Goal: Navigation & Orientation: Find specific page/section

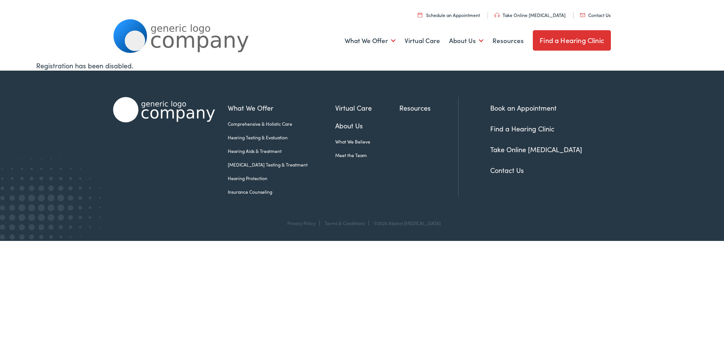
click at [560, 35] on link "Find a Hearing Clinic" at bounding box center [572, 40] width 78 height 20
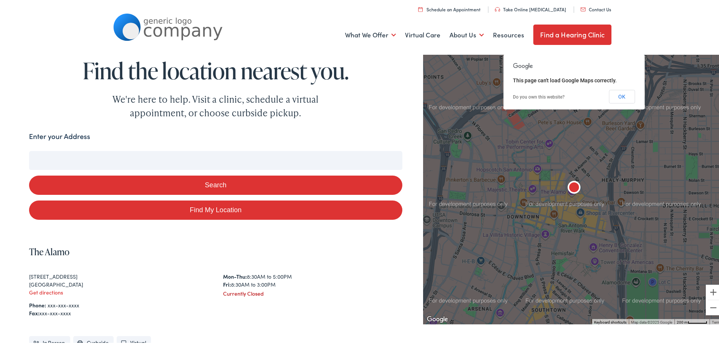
click at [62, 159] on input "Enter your Address" at bounding box center [215, 158] width 373 height 19
type input "C"
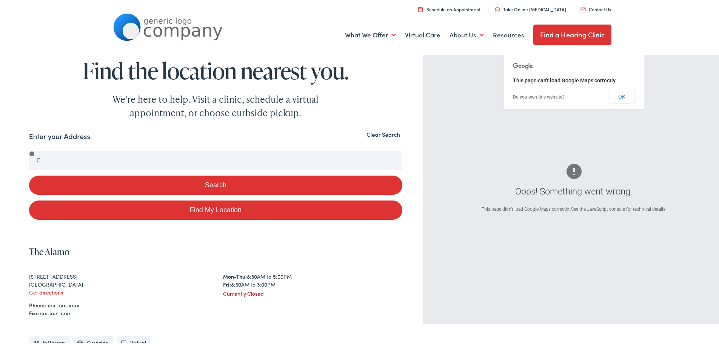
click at [16, 166] on div "Search Enter your Address C Search Find My Location Clear Search Oops! Somethin…" at bounding box center [362, 281] width 724 height 304
click at [371, 134] on button "Clear Search" at bounding box center [383, 132] width 38 height 7
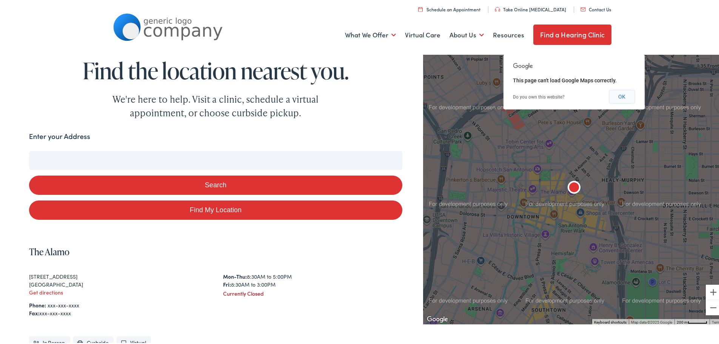
click at [624, 97] on button "OK" at bounding box center [622, 95] width 26 height 14
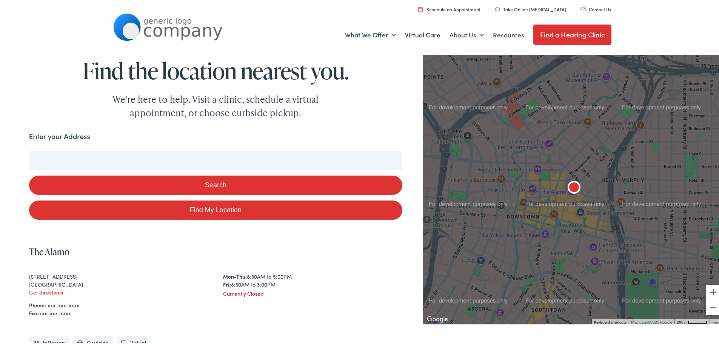
click at [73, 157] on input "Enter your Address" at bounding box center [215, 158] width 373 height 19
type input "C"
